Goal: Task Accomplishment & Management: Manage account settings

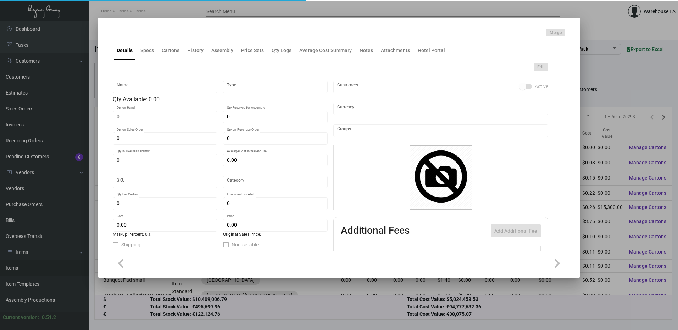
type input "Aesop Cards"
type input "Inventory"
type input "17,300"
type input "$ 1.135"
type input "2632"
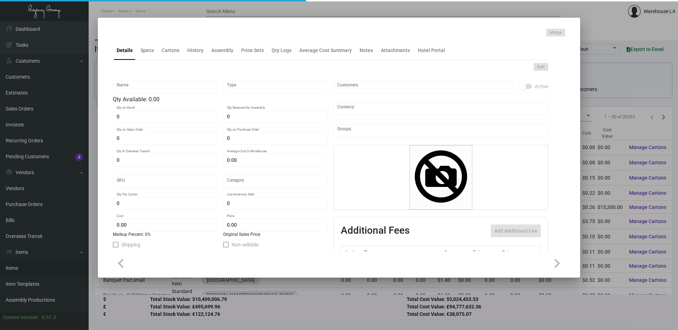
type input "Standard"
type input "5,000"
type input "$ 0.18167"
type input "$ 0.30"
type textarea "Aesop Cards: Size 4.5x3, Mohawk Synthetic 12 mill white plastic stock, printing…"
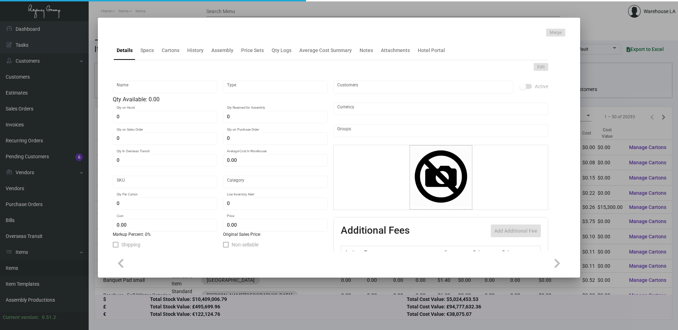
type textarea "Aesop Cards"
checkbox input "true"
type input "United States Dollar $"
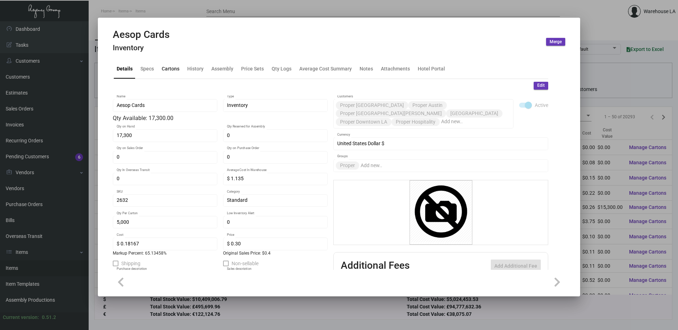
click at [165, 72] on div "Cartons" at bounding box center [171, 68] width 18 height 7
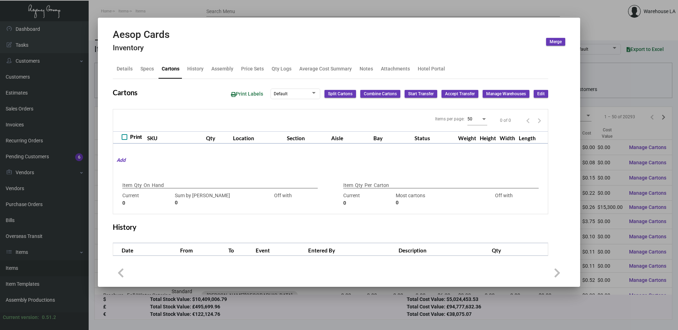
checkbox input "true"
type input "17,300"
type input "17300"
type input "0"
type input "5,000"
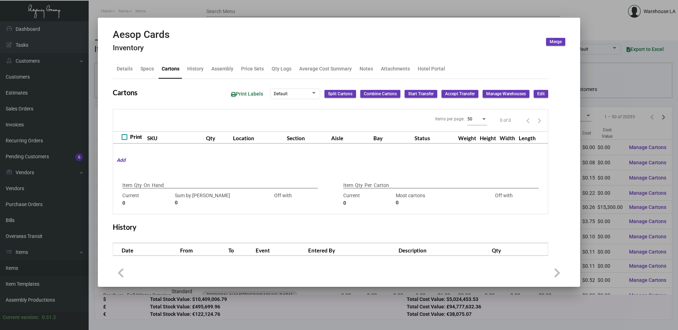
type input "2500"
type input "+2500"
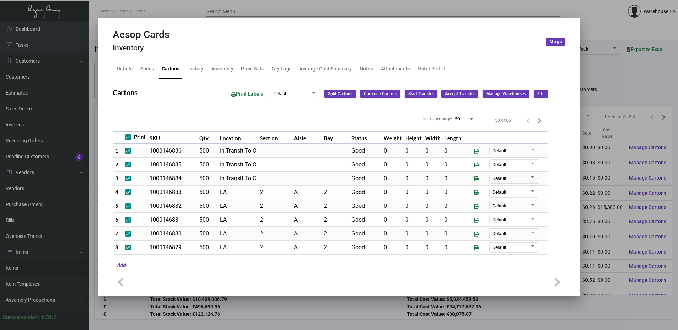
scroll to position [512, 0]
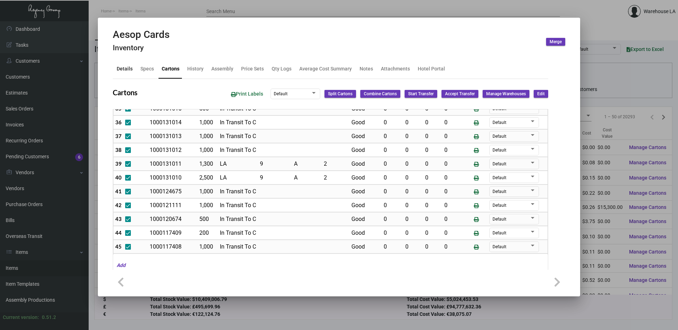
click at [120, 66] on div "Details" at bounding box center [125, 68] width 16 height 7
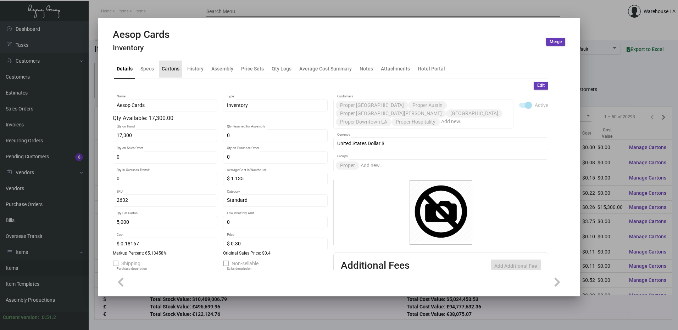
click at [174, 64] on div "Cartons" at bounding box center [170, 69] width 23 height 17
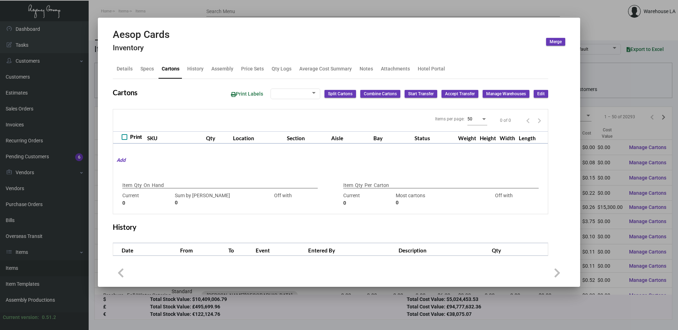
checkbox input "true"
type input "17,300"
type input "17300"
type input "0"
type input "5,000"
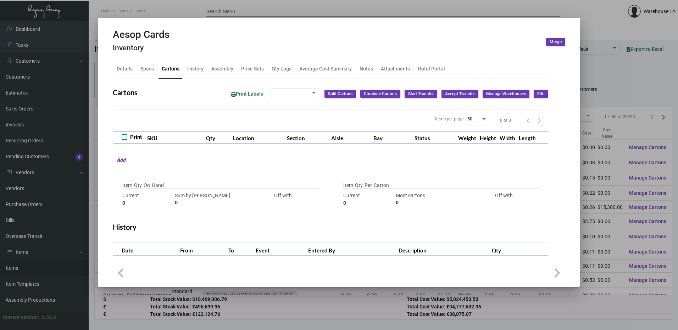
type input "2500"
type input "+2500"
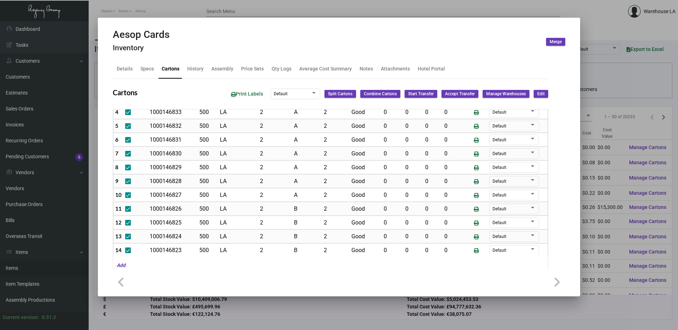
scroll to position [71, 0]
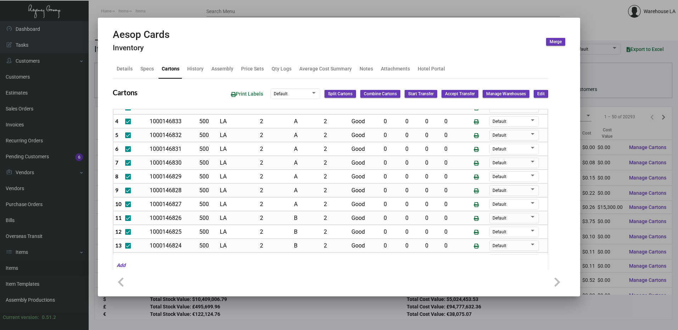
click at [537, 95] on span "Edit" at bounding box center [540, 94] width 7 height 6
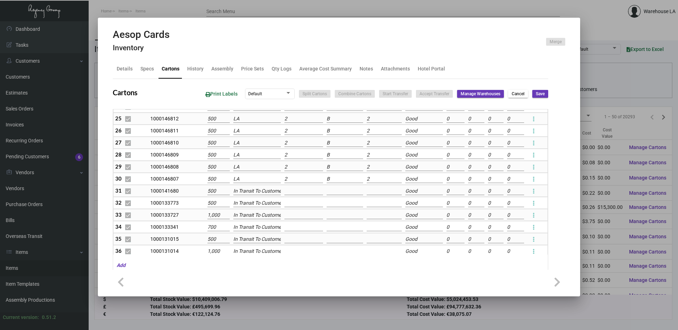
scroll to position [320, 0]
click at [255, 181] on input "LA" at bounding box center [257, 180] width 48 height 8
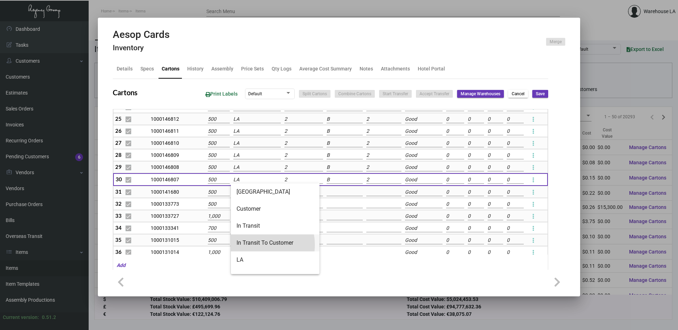
click at [258, 245] on span "In Transit To Customer" at bounding box center [274, 243] width 77 height 17
type input "In Transit To Customer"
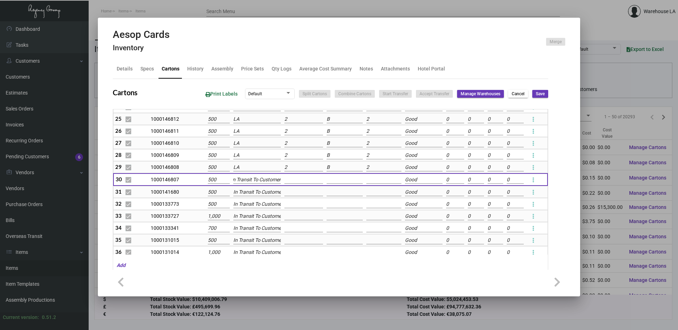
scroll to position [0, 0]
click at [247, 167] on input "LA" at bounding box center [257, 168] width 48 height 8
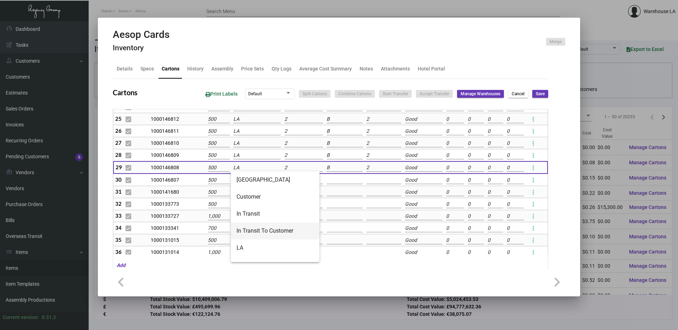
click at [274, 225] on span "In Transit To Customer" at bounding box center [274, 231] width 77 height 17
type input "In Transit To Customer"
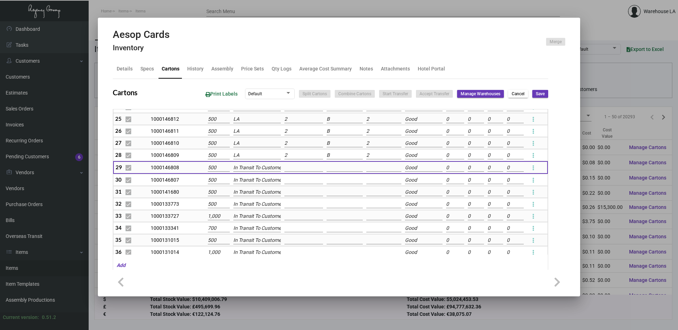
click at [253, 157] on input "LA" at bounding box center [257, 156] width 48 height 8
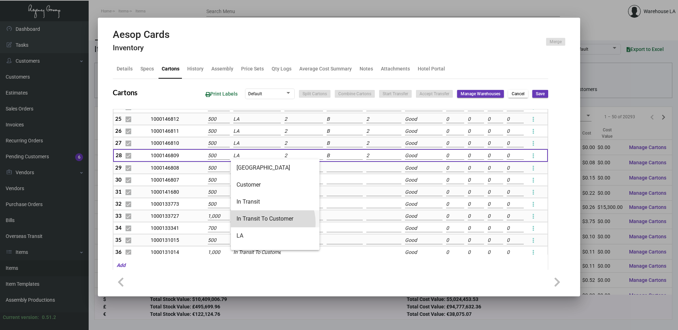
click at [266, 223] on span "In Transit To Customer" at bounding box center [274, 219] width 77 height 17
type input "In Transit To Customer"
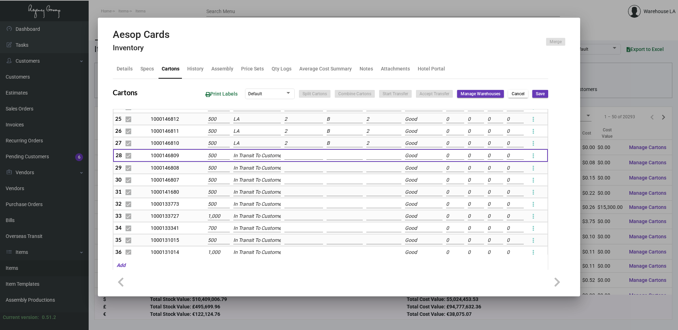
click at [258, 144] on input "LA" at bounding box center [257, 144] width 48 height 8
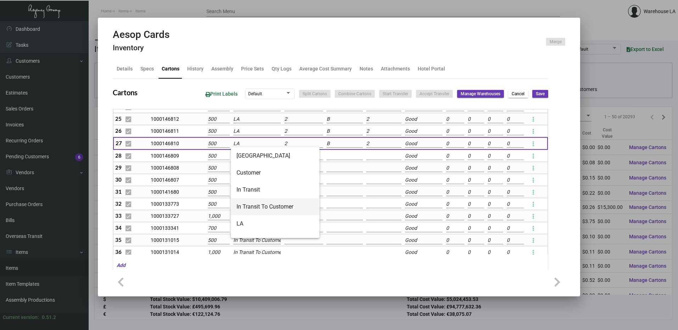
click at [256, 208] on span "In Transit To Customer" at bounding box center [274, 207] width 77 height 17
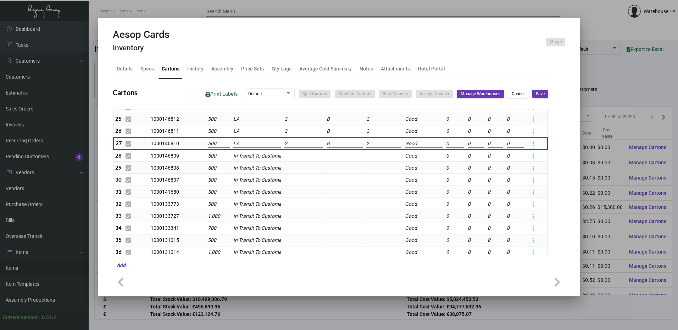
type input "In Transit To Customer"
click at [253, 133] on input "LA" at bounding box center [257, 132] width 48 height 8
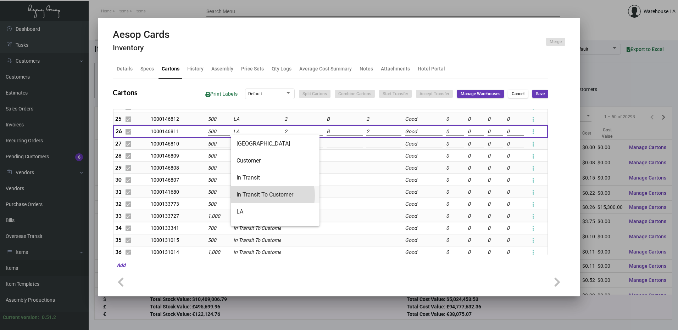
click at [260, 196] on span "In Transit To Customer" at bounding box center [274, 194] width 77 height 17
type input "In Transit To Customer"
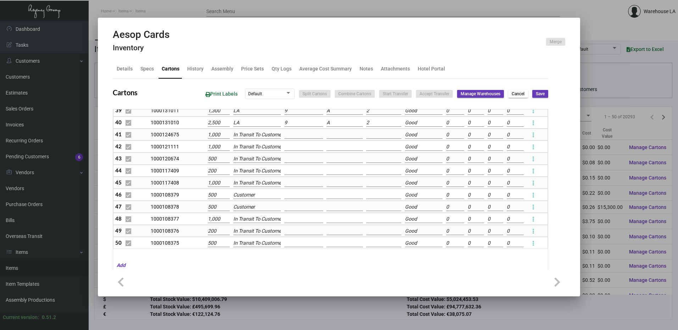
click at [536, 93] on span "Save" at bounding box center [540, 94] width 9 height 6
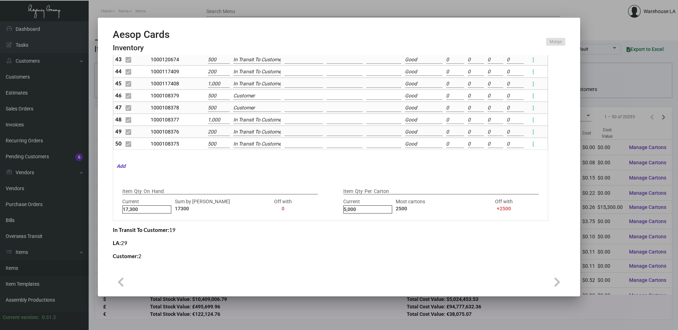
scroll to position [100, 0]
checkbox input "false"
type input "0"
checkbox input "false"
type input "0"
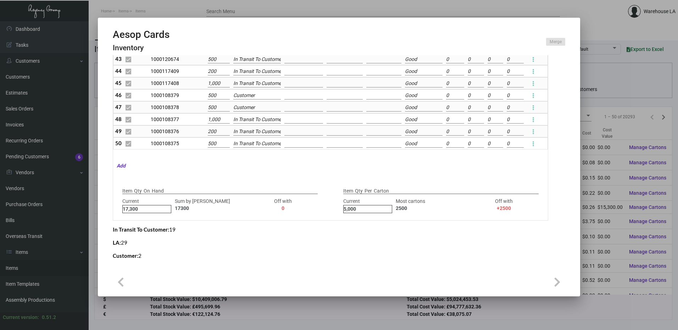
checkbox input "false"
type input "0"
checkbox input "false"
type input "0"
checkbox input "false"
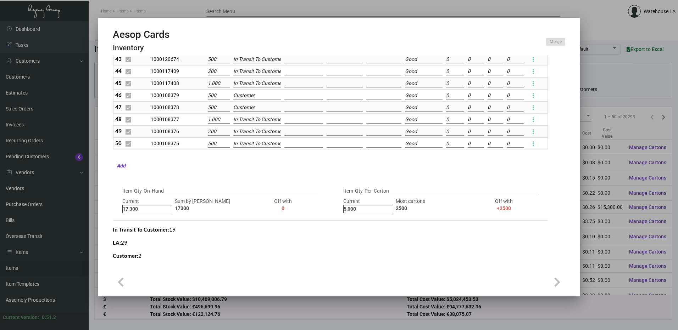
type input "0"
checkbox input "false"
type input "0"
checkbox input "false"
type input "0"
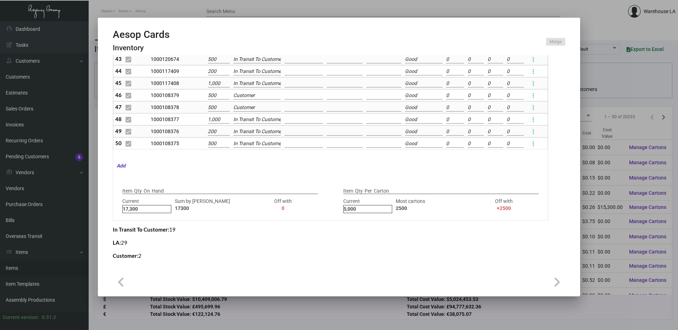
checkbox input "false"
type input "0"
checkbox input "false"
type input "0"
checkbox input "false"
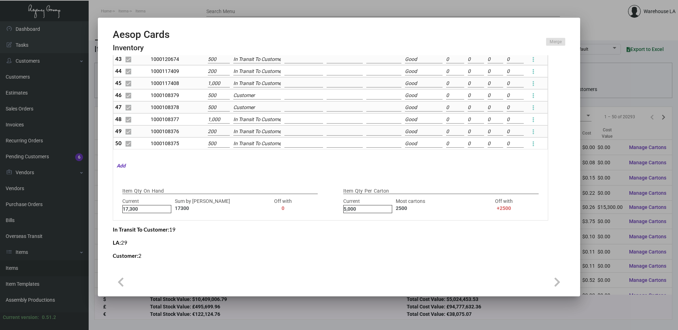
type input "0"
checkbox input "false"
type input "0"
checkbox input "false"
type input "0"
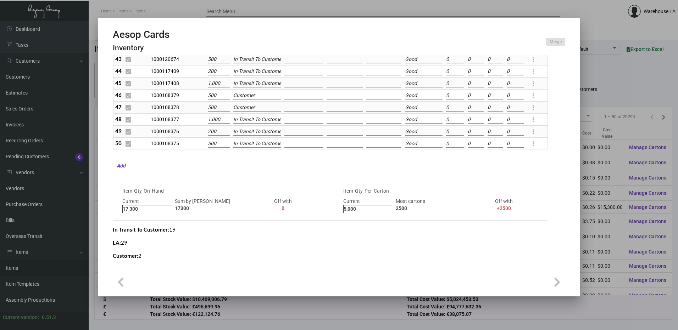
checkbox input "false"
type input "0"
checkbox input "false"
type input "0"
checkbox input "false"
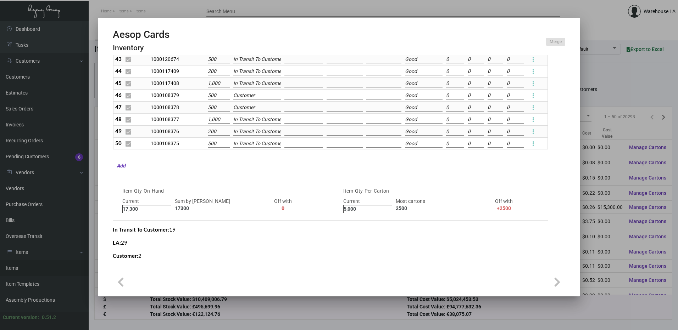
type input "0"
checkbox input "false"
type input "0"
checkbox input "false"
type input "0"
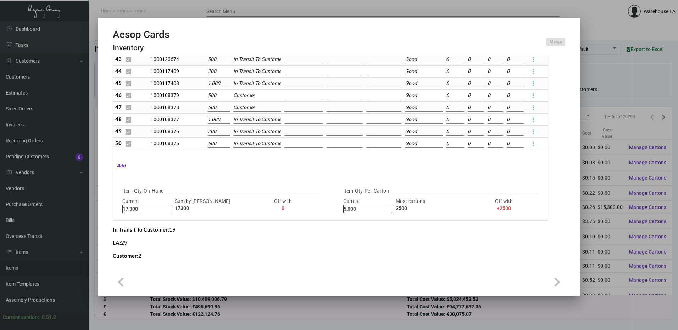
checkbox input "false"
type input "0"
checkbox input "false"
type input "0"
checkbox input "false"
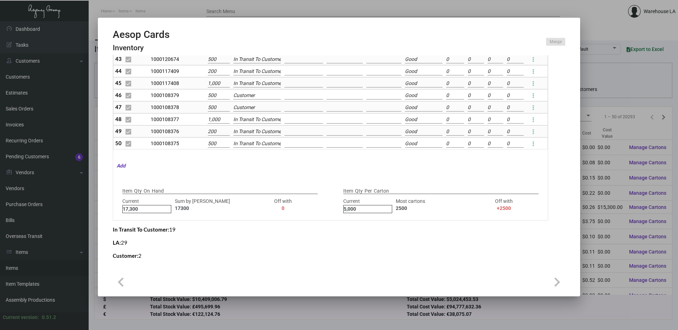
type input "0"
checkbox input "false"
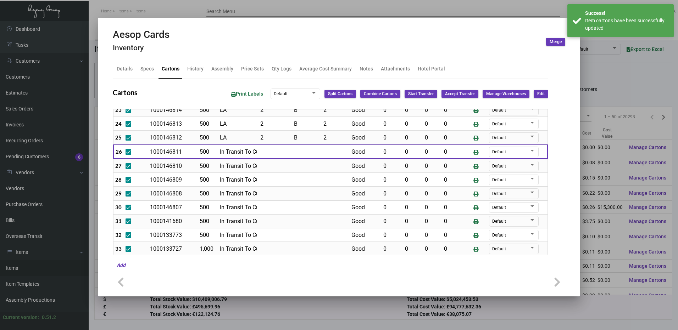
scroll to position [284, 0]
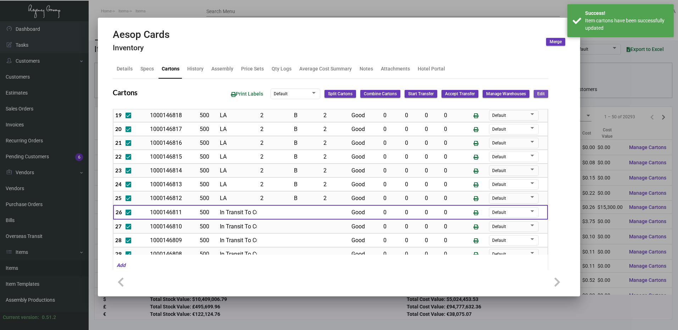
click at [541, 96] on button "Edit" at bounding box center [541, 94] width 15 height 8
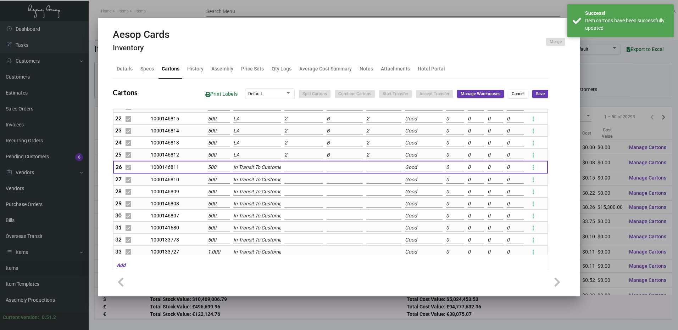
scroll to position [251, 0]
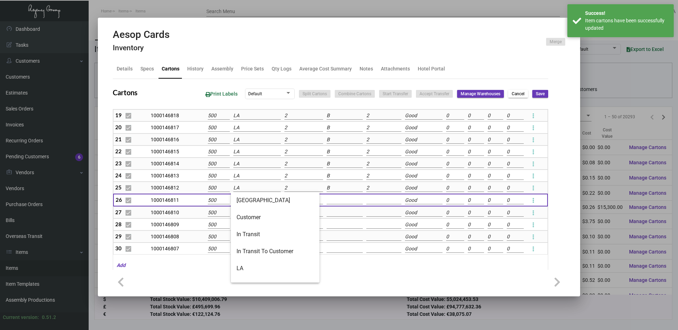
click at [250, 187] on input "LA" at bounding box center [257, 188] width 48 height 8
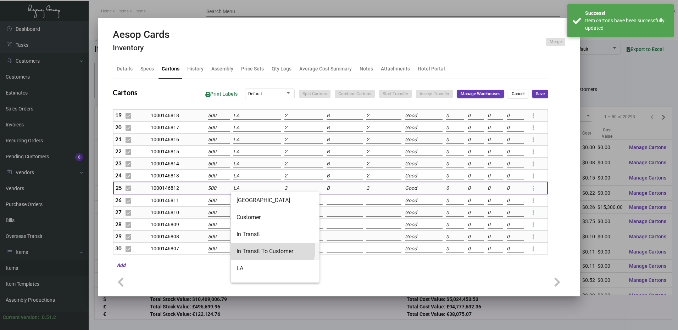
click at [259, 249] on span "In Transit To Customer" at bounding box center [274, 251] width 77 height 17
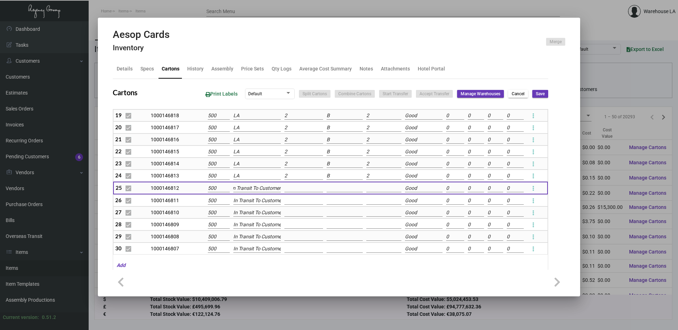
click at [244, 175] on input "LA" at bounding box center [257, 176] width 48 height 8
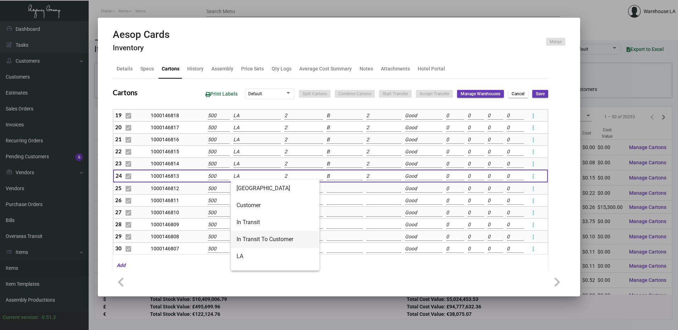
click at [250, 240] on span "In Transit To Customer" at bounding box center [274, 239] width 77 height 17
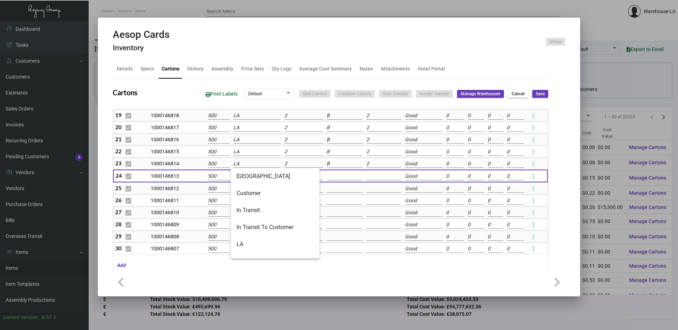
click at [246, 162] on input "LA" at bounding box center [257, 164] width 48 height 8
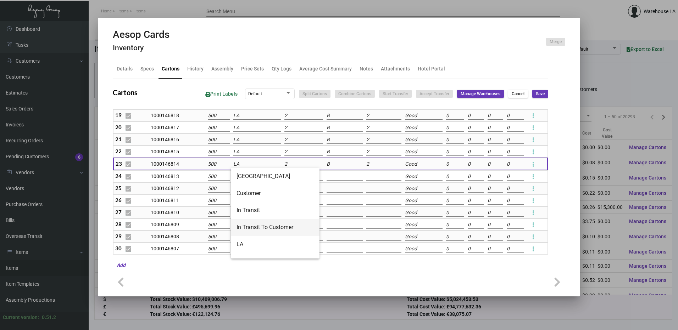
click at [270, 227] on span "In Transit To Customer" at bounding box center [274, 227] width 77 height 17
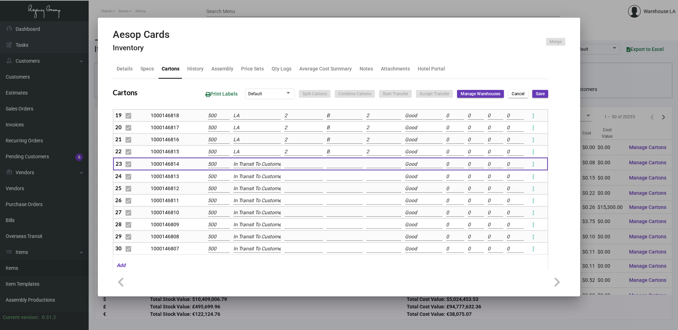
click at [536, 93] on span "Save" at bounding box center [540, 94] width 9 height 6
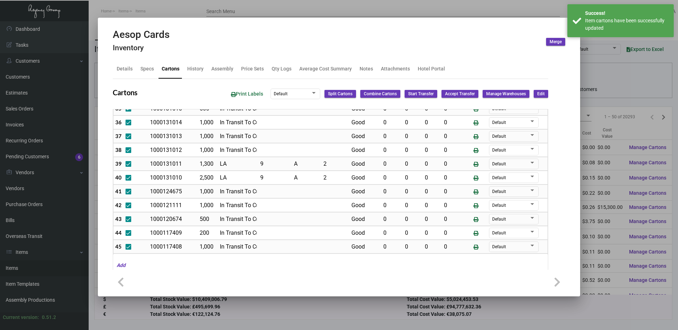
drag, startPoint x: 541, startPoint y: 94, endPoint x: 480, endPoint y: 119, distance: 66.2
click at [541, 94] on button "Edit" at bounding box center [541, 94] width 15 height 8
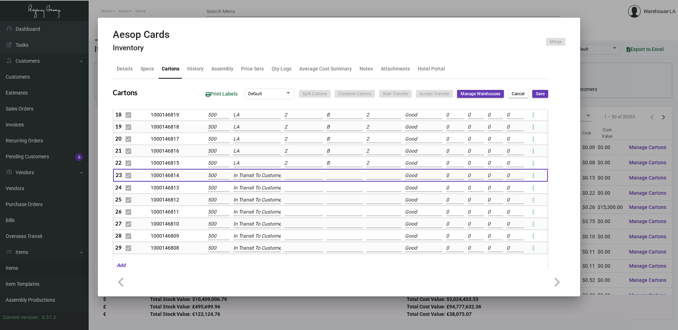
click at [264, 166] on input "LA" at bounding box center [257, 164] width 48 height 8
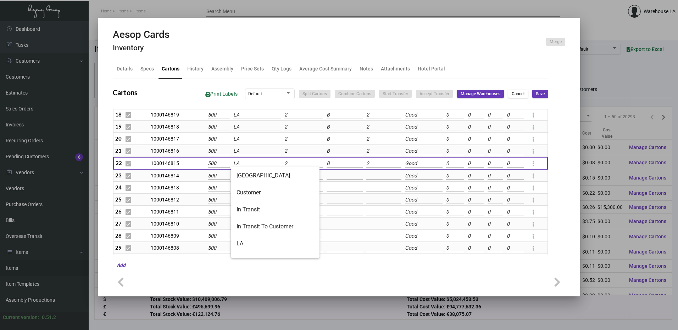
click at [506, 48] on div "Aesop Cards Inventory Merge" at bounding box center [339, 42] width 452 height 27
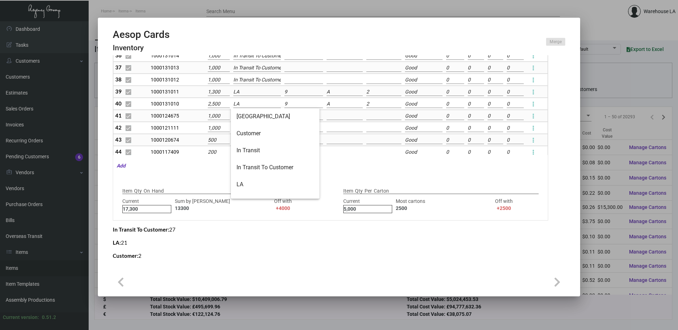
click at [252, 105] on input "LA" at bounding box center [257, 104] width 48 height 8
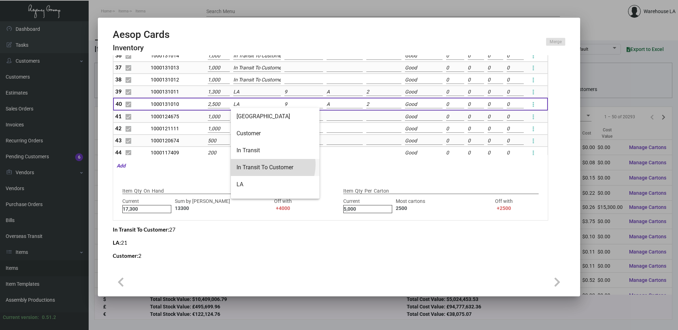
click at [268, 165] on span "In Transit To Customer" at bounding box center [274, 167] width 77 height 17
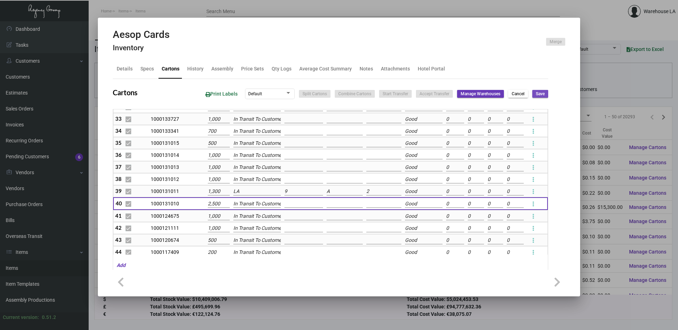
click at [536, 94] on span "Save" at bounding box center [540, 94] width 9 height 6
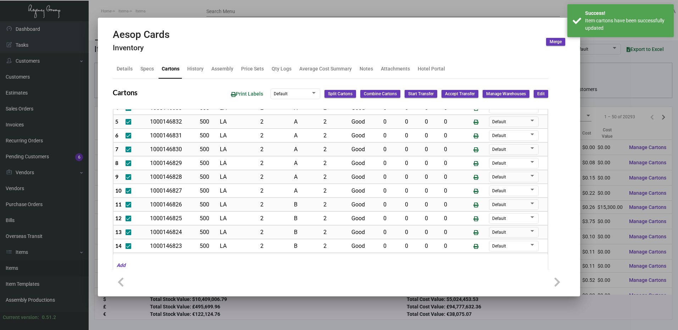
click at [539, 94] on button "Edit" at bounding box center [541, 94] width 15 height 8
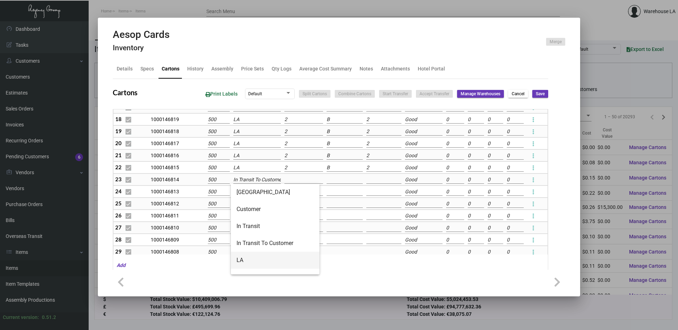
click at [249, 260] on span "LA" at bounding box center [274, 260] width 77 height 17
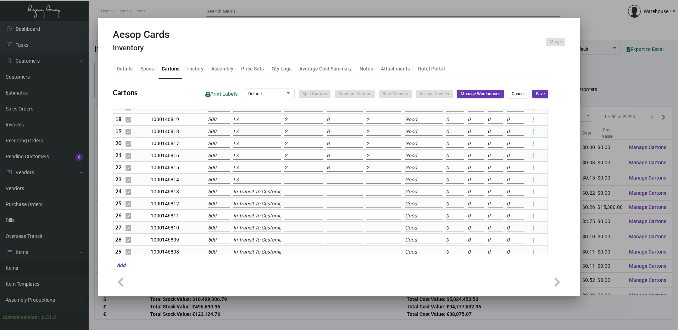
drag, startPoint x: 299, startPoint y: 177, endPoint x: 298, endPoint y: 181, distance: 4.4
click at [299, 177] on input at bounding box center [303, 180] width 39 height 8
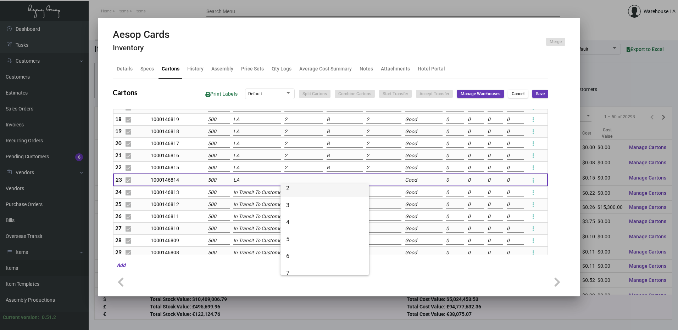
click at [295, 190] on span "2" at bounding box center [324, 188] width 77 height 17
click at [330, 180] on input at bounding box center [345, 181] width 36 height 8
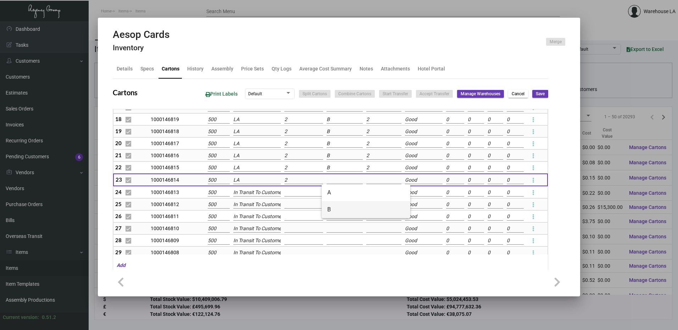
click at [330, 209] on span "B" at bounding box center [365, 209] width 77 height 17
click at [372, 181] on input at bounding box center [383, 181] width 35 height 8
click at [375, 216] on span "2" at bounding box center [404, 209] width 77 height 17
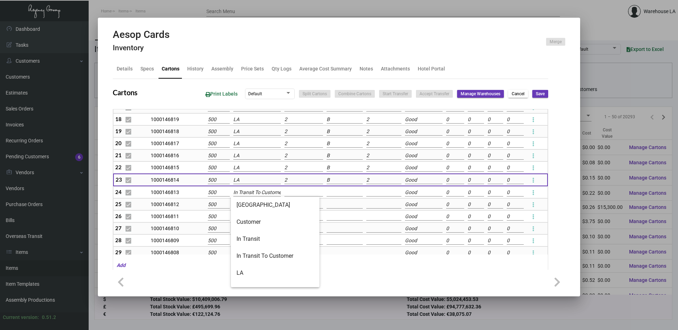
click at [258, 197] on div "Aesop Cards Inventory Merge Details Specs Cartons History Assembly Price Sets Q…" at bounding box center [339, 165] width 678 height 330
click at [257, 267] on span "LA" at bounding box center [274, 273] width 77 height 17
click at [290, 189] on td at bounding box center [304, 192] width 42 height 12
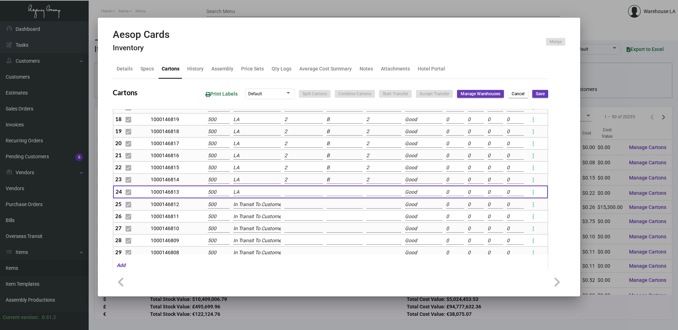
click at [300, 191] on input at bounding box center [303, 193] width 39 height 8
click at [298, 236] on span "2" at bounding box center [324, 236] width 77 height 17
click at [337, 191] on input at bounding box center [345, 193] width 36 height 8
drag, startPoint x: 341, startPoint y: 223, endPoint x: 356, endPoint y: 194, distance: 32.7
click at [341, 222] on span "B" at bounding box center [365, 221] width 77 height 17
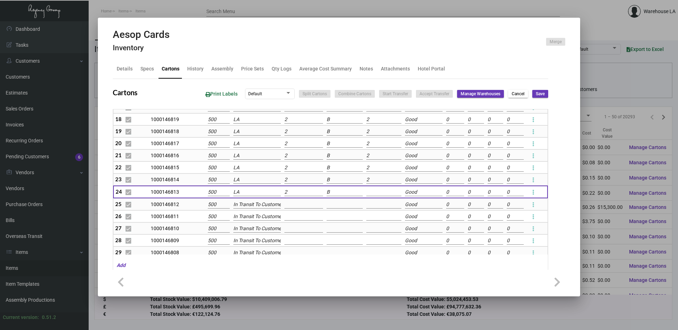
click at [371, 190] on input at bounding box center [383, 193] width 35 height 8
click at [370, 218] on span "2" at bounding box center [404, 221] width 77 height 17
click at [536, 95] on span "Save" at bounding box center [540, 94] width 9 height 6
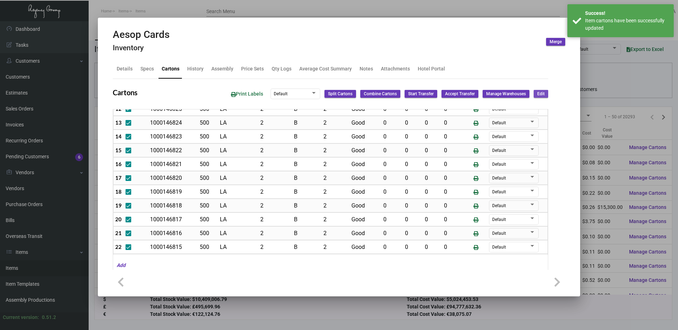
click at [537, 93] on span "Edit" at bounding box center [540, 94] width 7 height 6
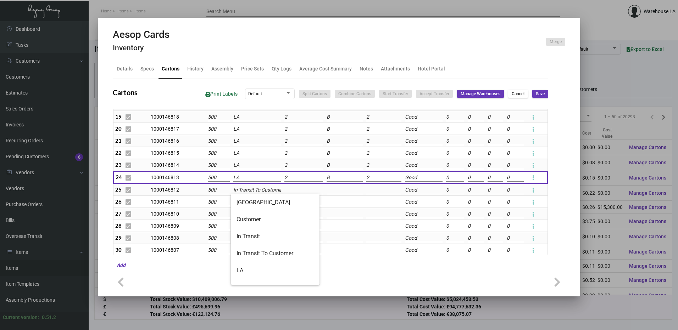
click at [260, 191] on input "In Transit To Customer" at bounding box center [257, 190] width 48 height 8
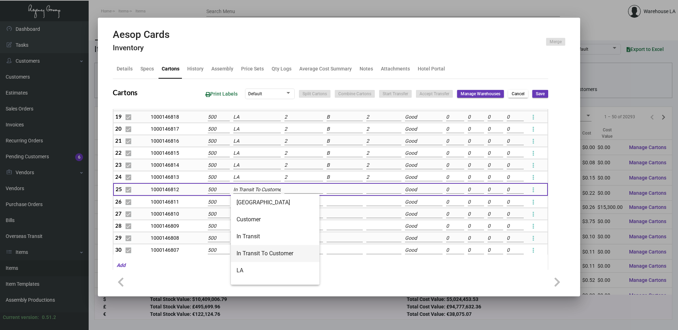
click at [251, 255] on span "In Transit To Customer" at bounding box center [274, 253] width 77 height 17
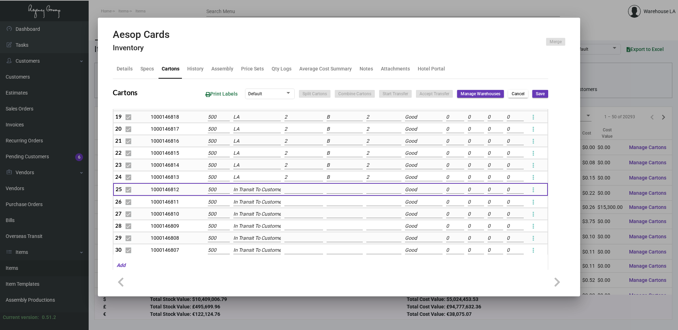
click at [262, 188] on input "In Transit To Customer" at bounding box center [257, 190] width 48 height 8
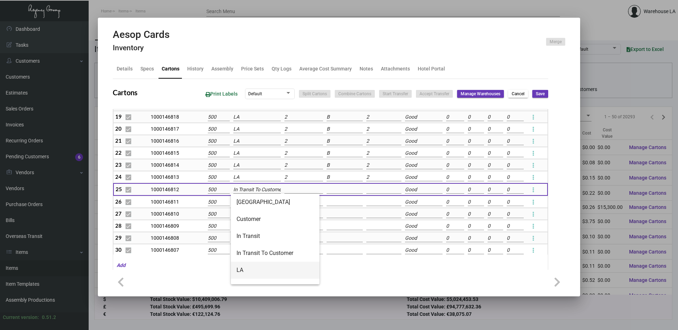
click at [257, 276] on span "LA" at bounding box center [274, 270] width 77 height 17
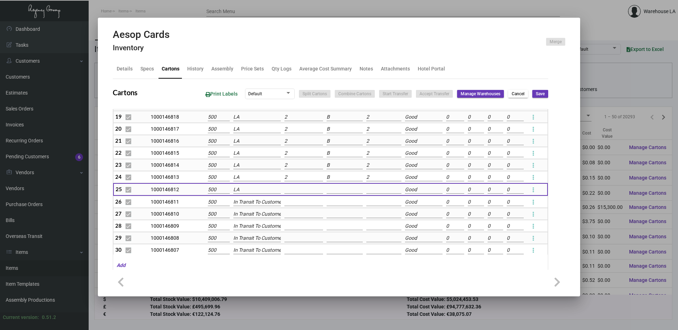
click at [300, 191] on input at bounding box center [303, 190] width 39 height 8
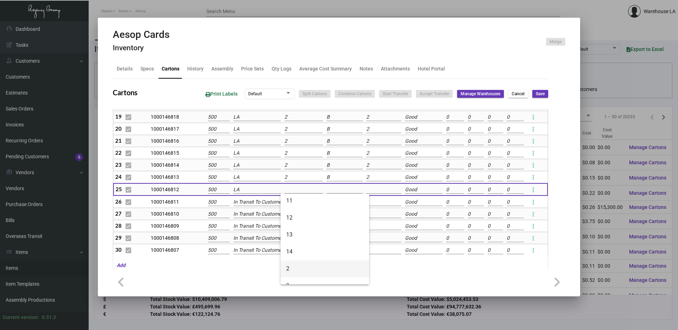
click at [293, 270] on span "2" at bounding box center [324, 269] width 77 height 17
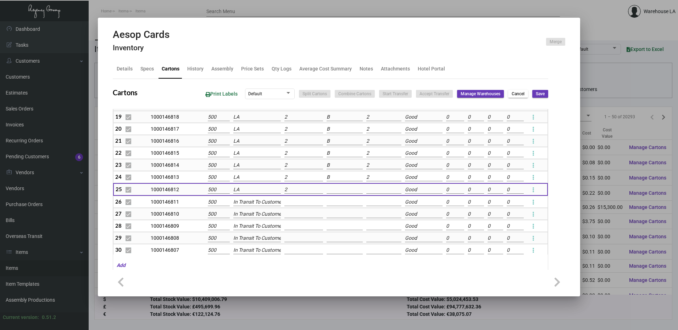
click at [339, 189] on input at bounding box center [345, 190] width 36 height 8
click at [337, 221] on span "B" at bounding box center [365, 219] width 77 height 17
click at [369, 190] on input at bounding box center [383, 190] width 35 height 8
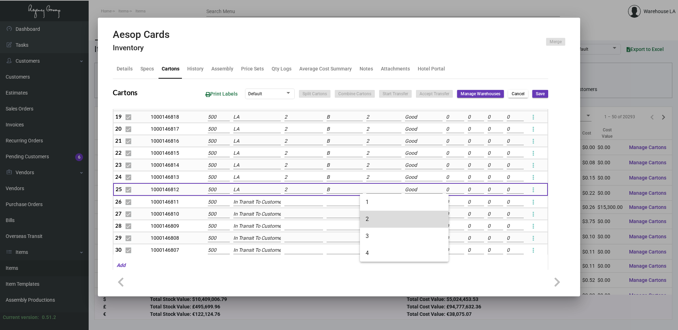
click at [375, 214] on span "2" at bounding box center [404, 219] width 77 height 17
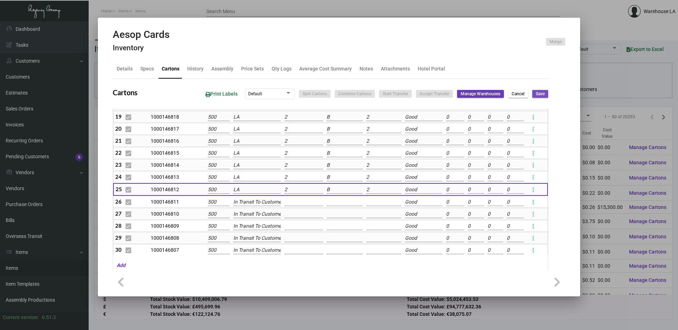
click at [536, 97] on span "Save" at bounding box center [540, 94] width 9 height 6
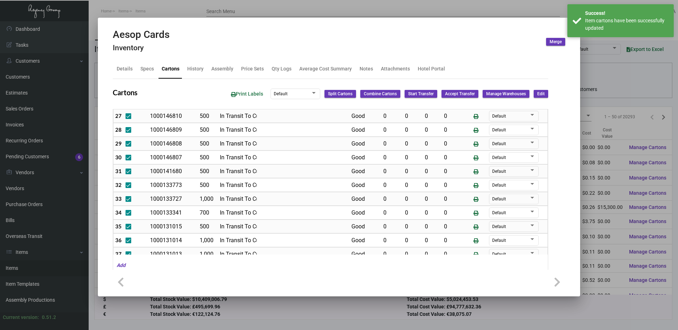
scroll to position [392, 0]
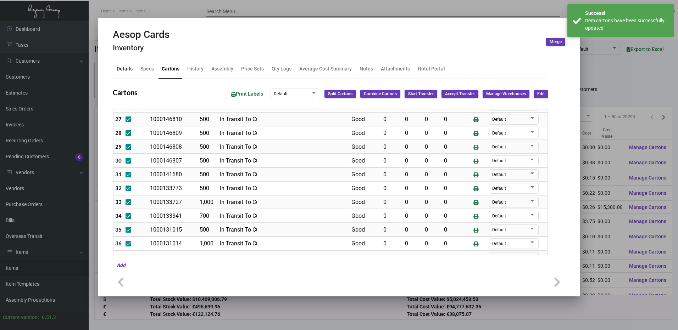
click at [116, 64] on div "Details" at bounding box center [125, 69] width 22 height 17
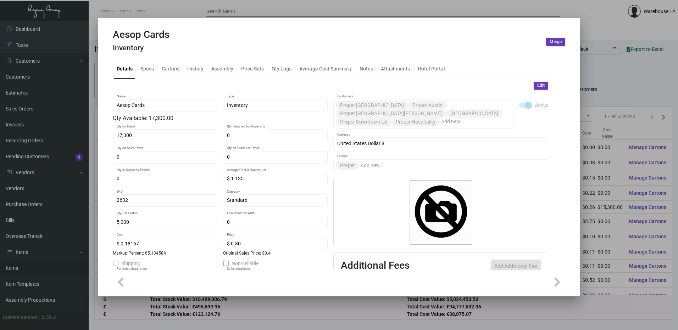
click at [537, 87] on span "Edit" at bounding box center [540, 86] width 7 height 6
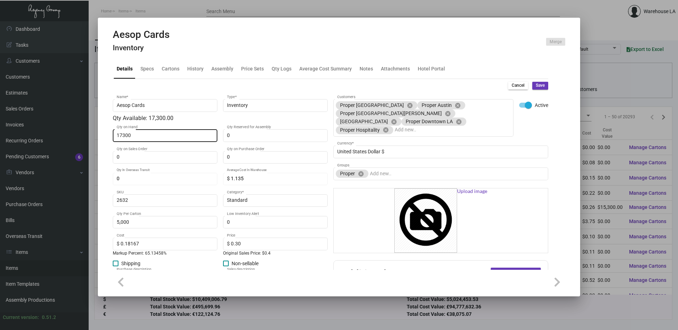
click at [156, 138] on input "17300" at bounding box center [165, 136] width 97 height 6
click at [536, 85] on span "Save" at bounding box center [540, 86] width 9 height 6
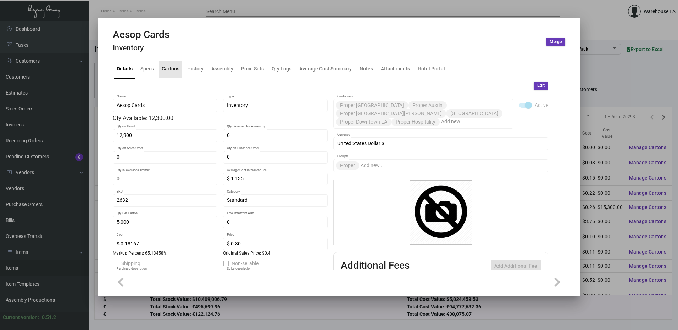
click at [167, 70] on div "Cartons" at bounding box center [171, 68] width 18 height 7
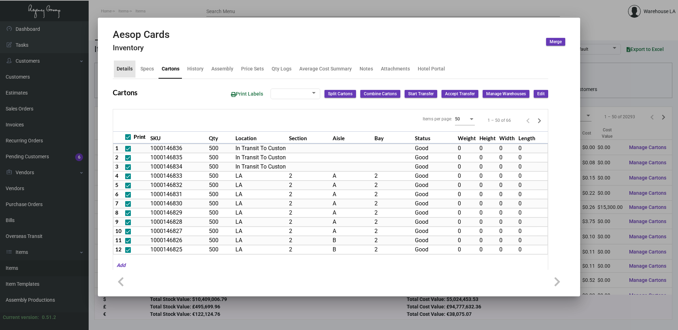
click at [129, 71] on div "Details" at bounding box center [125, 68] width 16 height 7
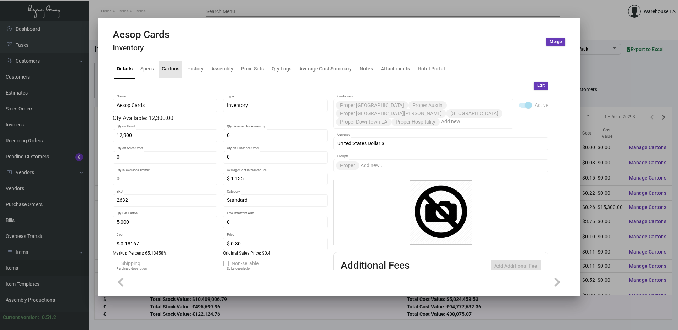
drag, startPoint x: 129, startPoint y: 71, endPoint x: 168, endPoint y: 74, distance: 39.9
click at [168, 74] on div "Cartons" at bounding box center [170, 69] width 23 height 17
